Goal: Find specific page/section: Find specific page/section

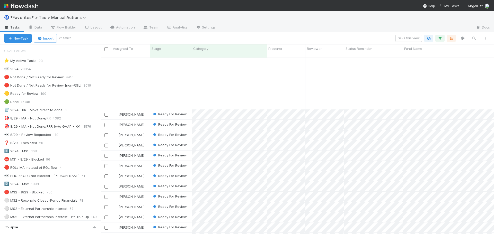
scroll to position [177, 389]
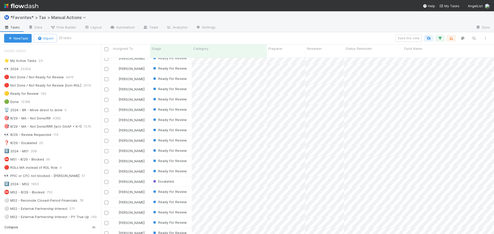
click at [31, 2] on img at bounding box center [21, 6] width 34 height 9
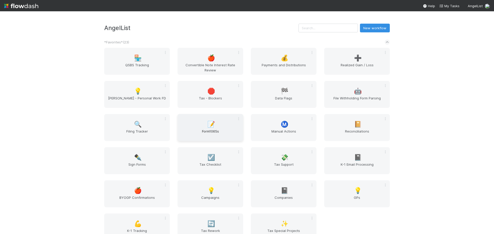
click at [221, 126] on div "📝 Form1065s" at bounding box center [210, 127] width 66 height 27
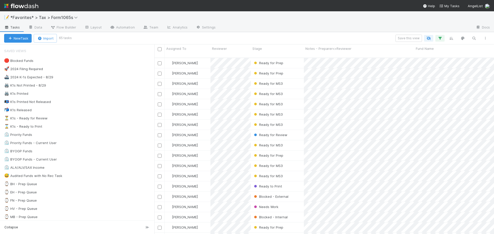
scroll to position [177, 335]
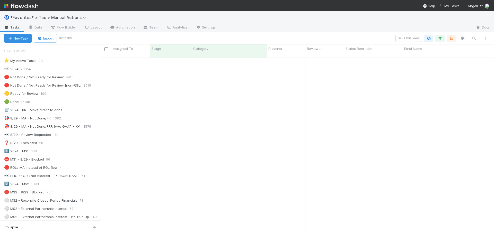
scroll to position [386, 0]
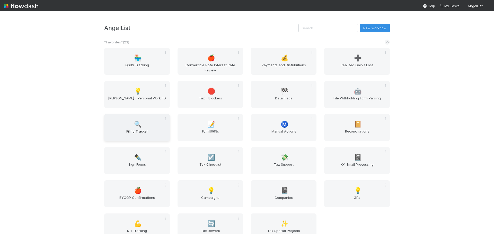
click at [141, 133] on span "Filing Tracker" at bounding box center [136, 134] width 61 height 10
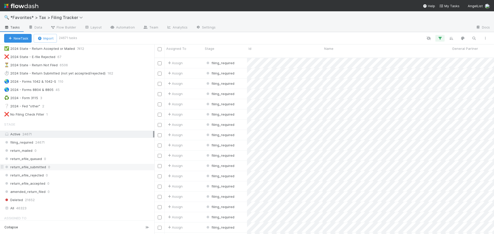
scroll to position [77, 0]
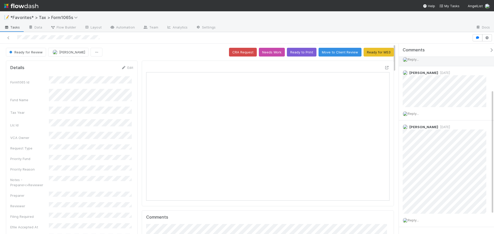
scroll to position [101, 0]
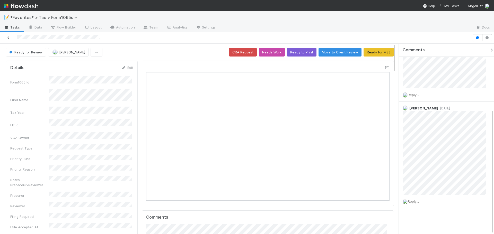
click at [10, 37] on icon at bounding box center [8, 37] width 5 height 3
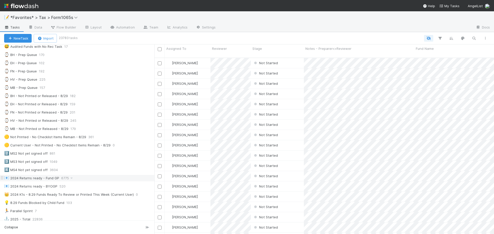
scroll to position [129, 0]
click at [84, 156] on div "2️⃣ MS2 Not yet signed off 861" at bounding box center [79, 154] width 150 height 6
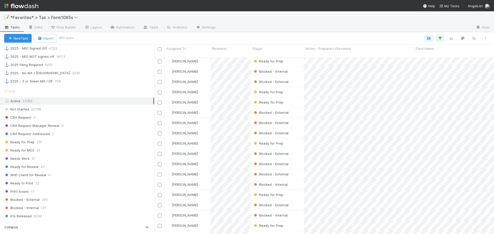
scroll to position [283, 0]
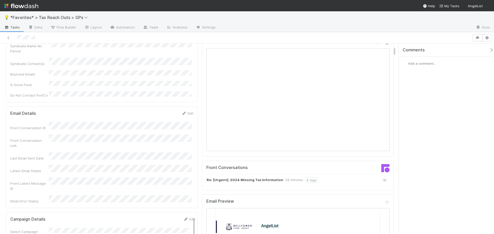
scroll to position [103, 0]
